Goal: Find specific page/section: Find specific page/section

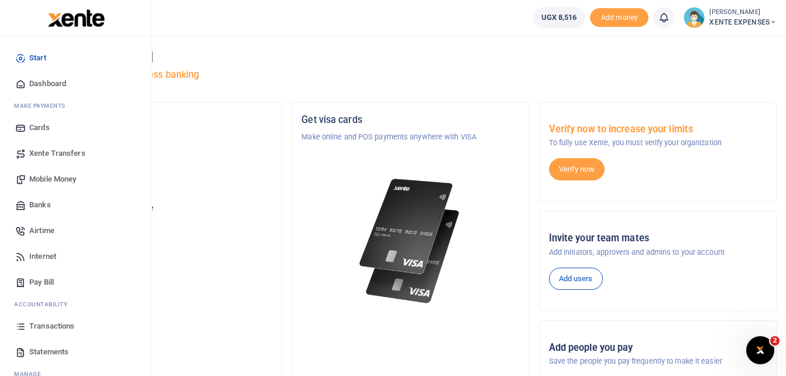
click at [51, 323] on span "Transactions" at bounding box center [51, 326] width 45 height 12
